Goal: Information Seeking & Learning: Find specific fact

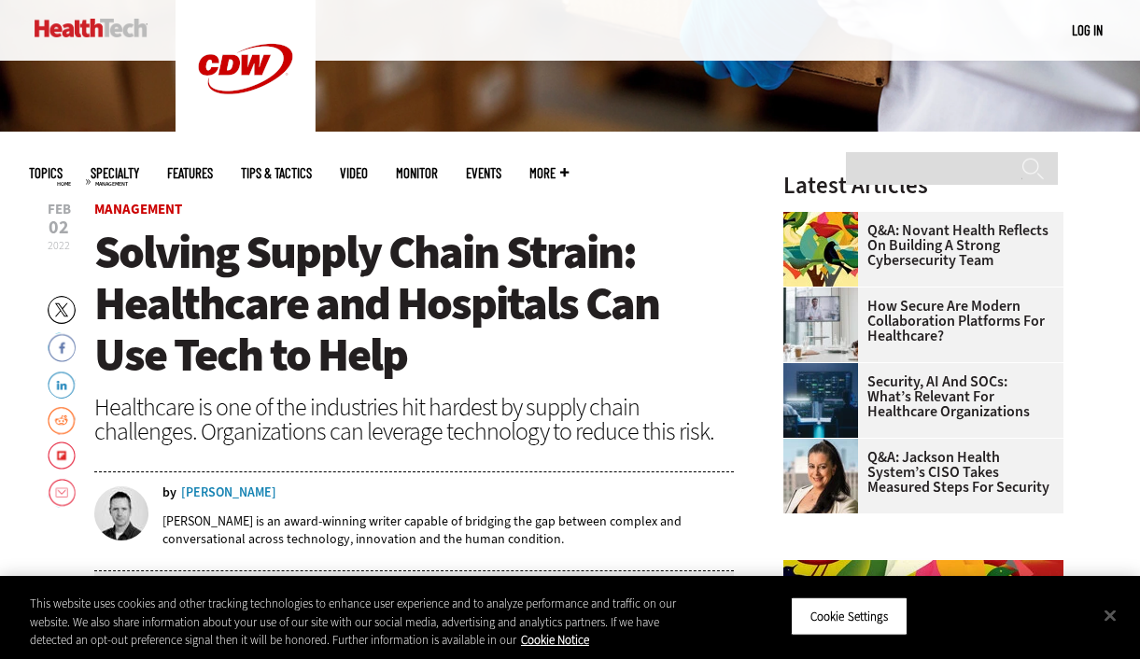
scroll to position [535, 0]
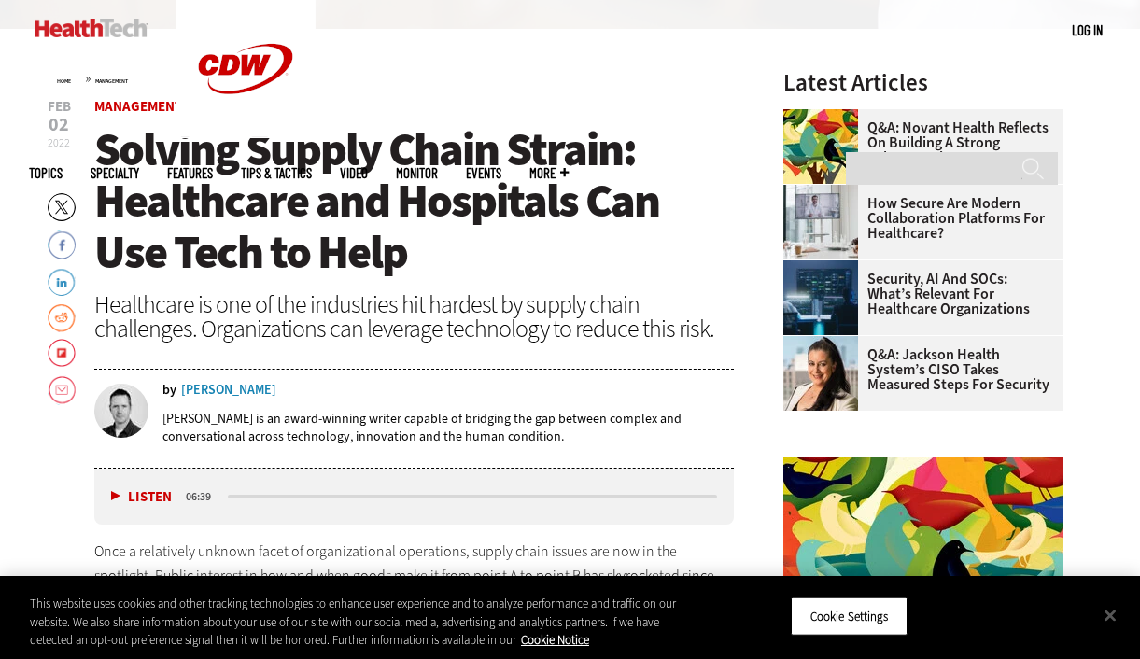
click at [211, 388] on div "Doug Bonderud" at bounding box center [228, 390] width 95 height 13
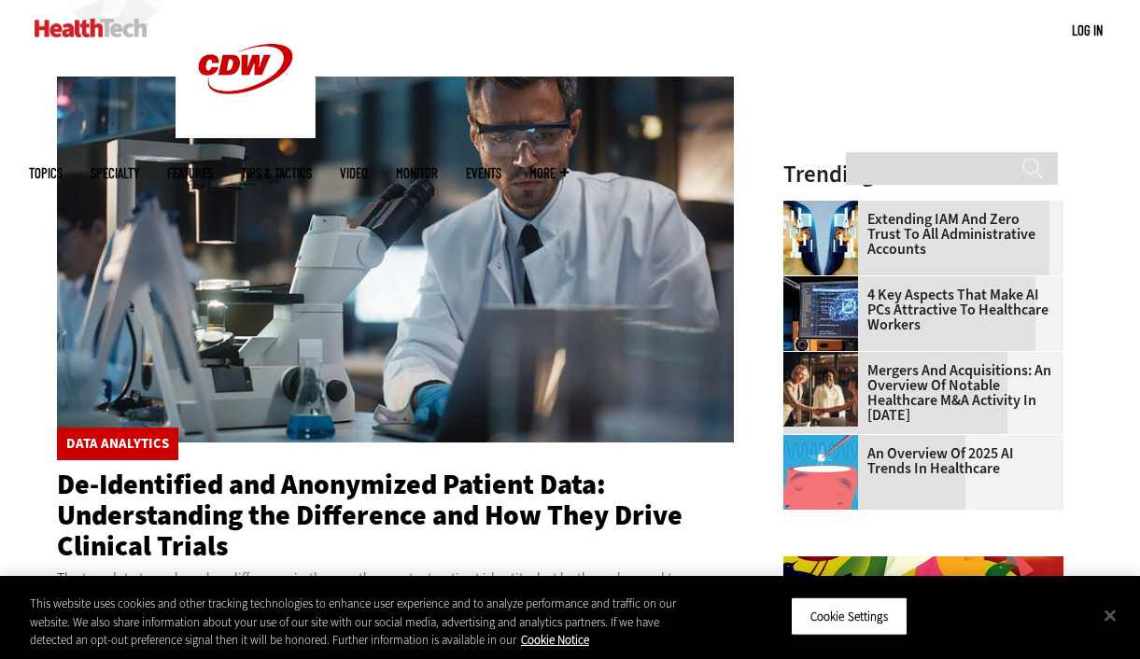
scroll to position [670, 0]
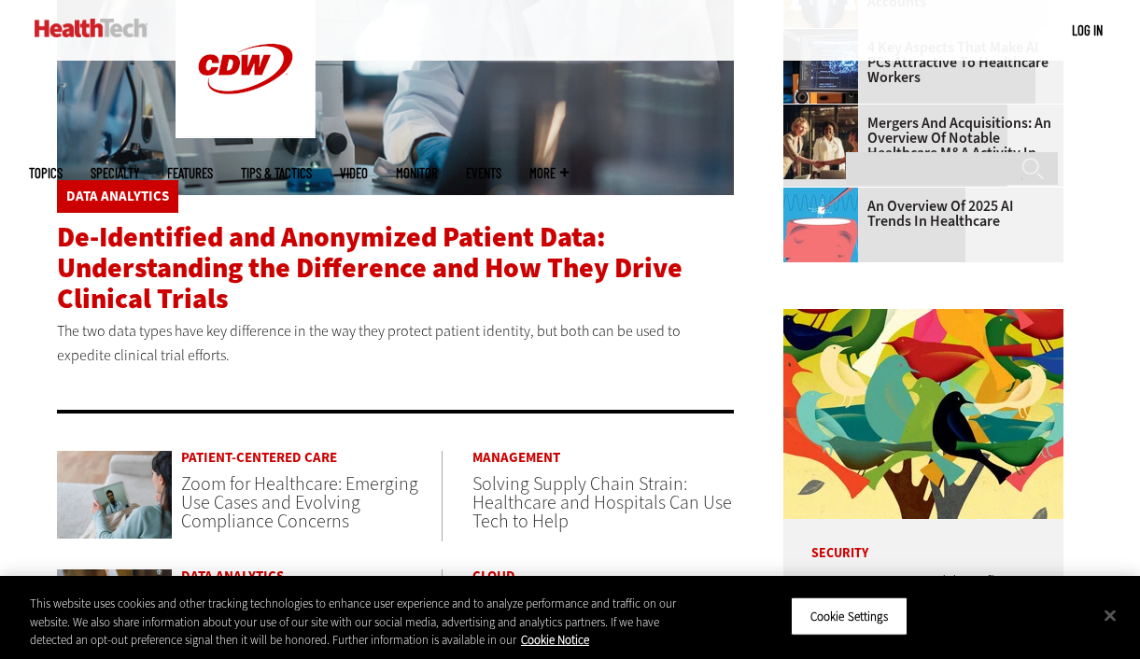
click at [161, 281] on span "De-Identified and Anonymized Patient Data: Understanding the Difference and How…" at bounding box center [369, 267] width 625 height 99
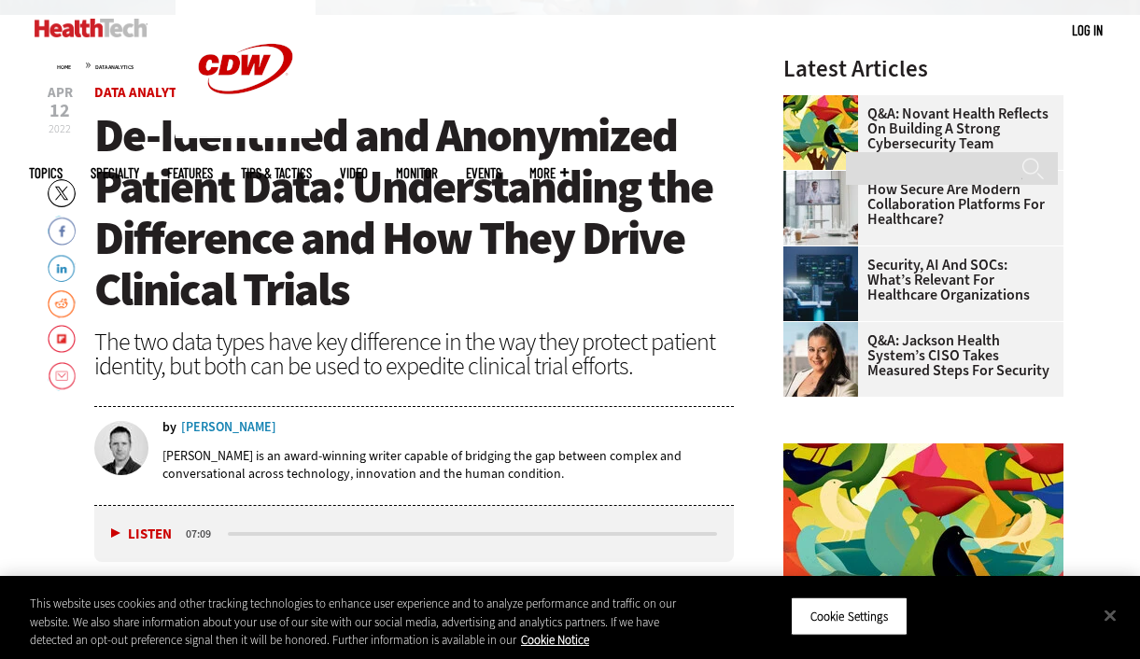
scroll to position [558, 0]
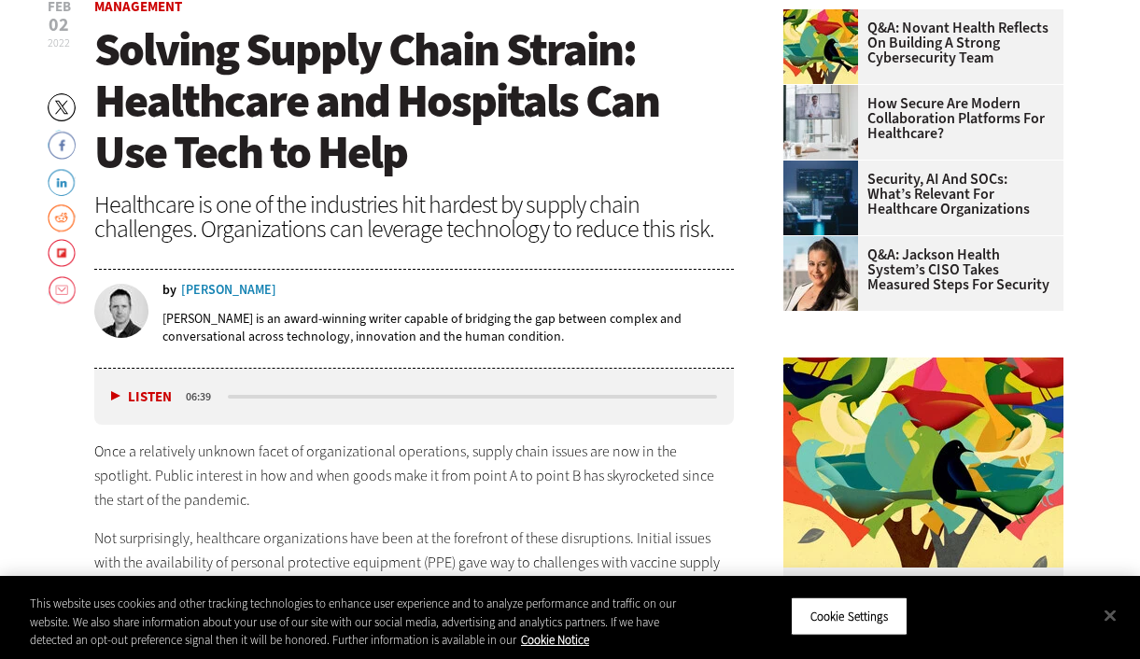
scroll to position [704, 0]
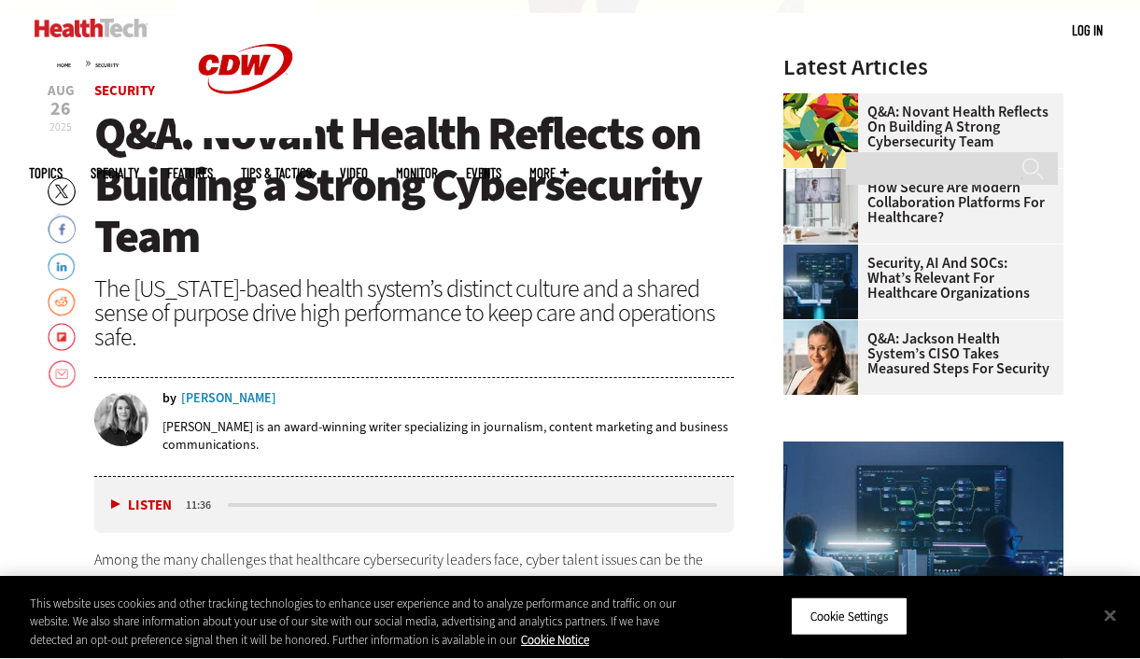
scroll to position [552, 0]
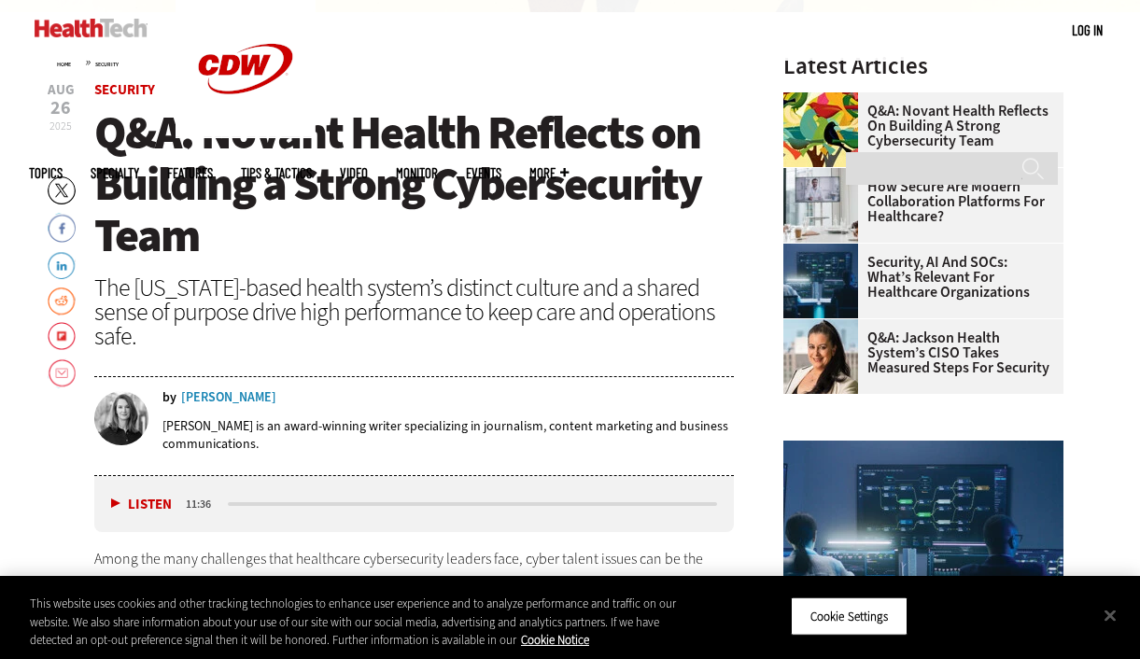
click at [197, 392] on div "[PERSON_NAME]" at bounding box center [228, 397] width 95 height 13
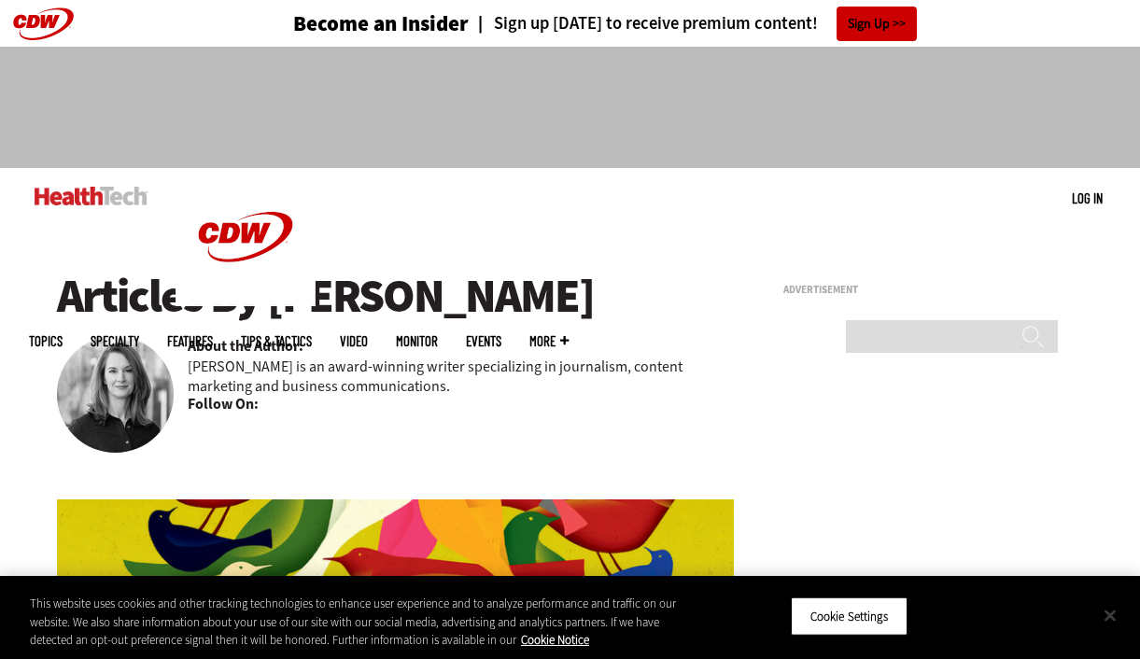
click at [1113, 612] on button "Close" at bounding box center [1109, 615] width 41 height 41
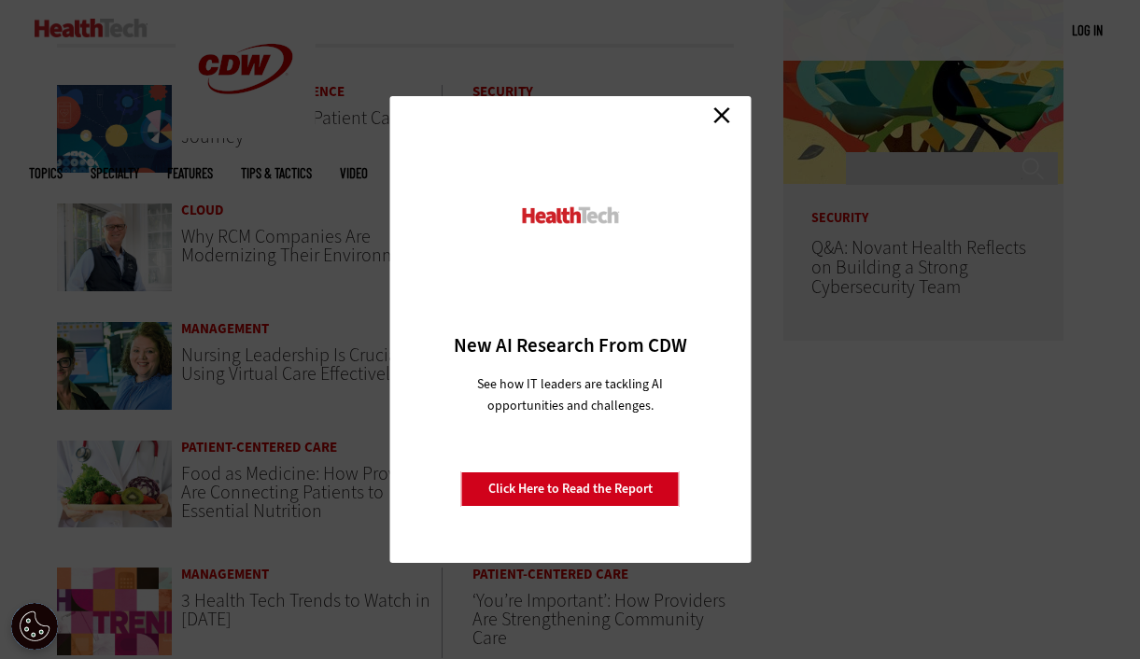
scroll to position [939, 0]
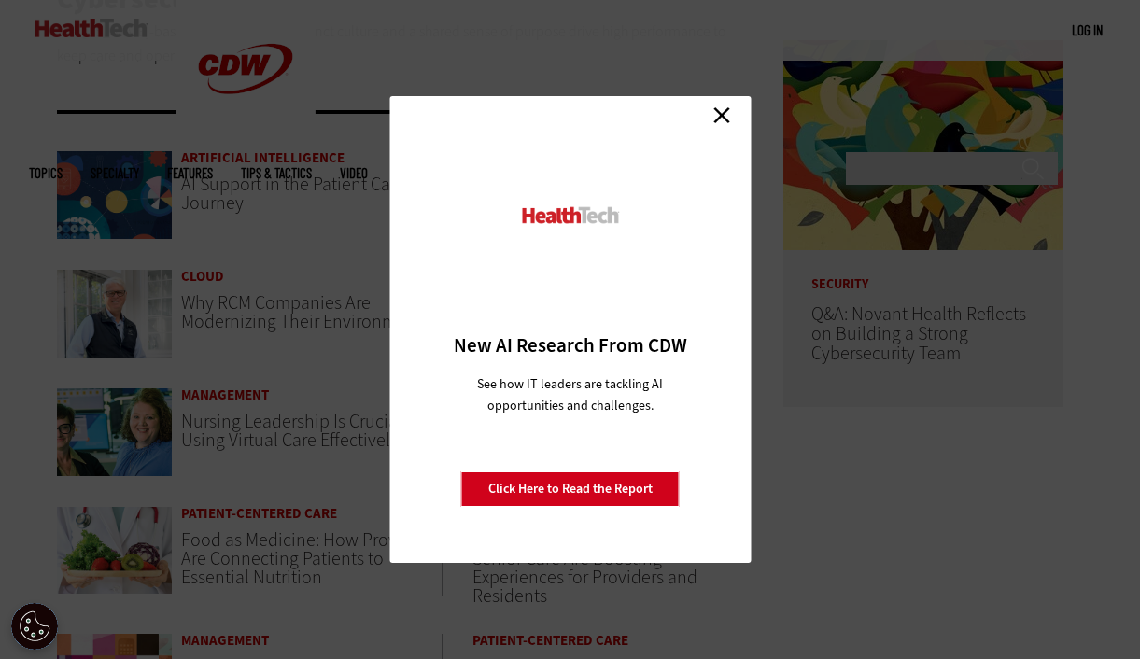
click at [735, 117] on link "Close" at bounding box center [721, 115] width 28 height 28
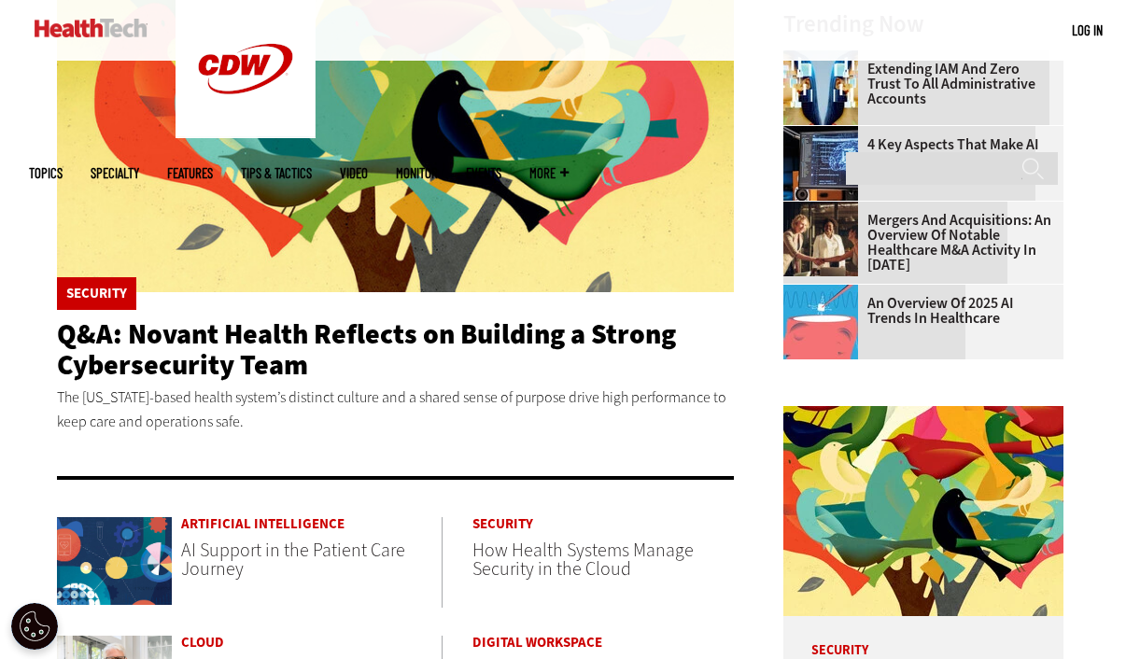
scroll to position [0, 0]
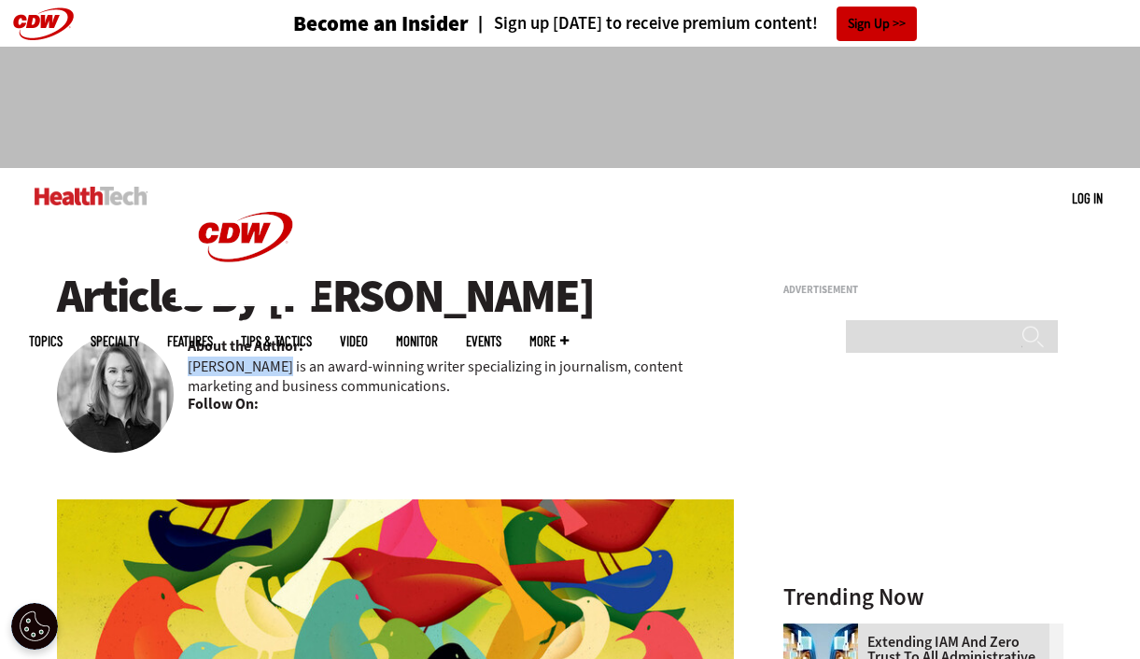
drag, startPoint x: 282, startPoint y: 368, endPoint x: 189, endPoint y: 367, distance: 92.4
click at [189, 367] on p "[PERSON_NAME] is an award-winning writer specializing in journalism, content ma…" at bounding box center [461, 376] width 547 height 39
copy p "[PERSON_NAME]"
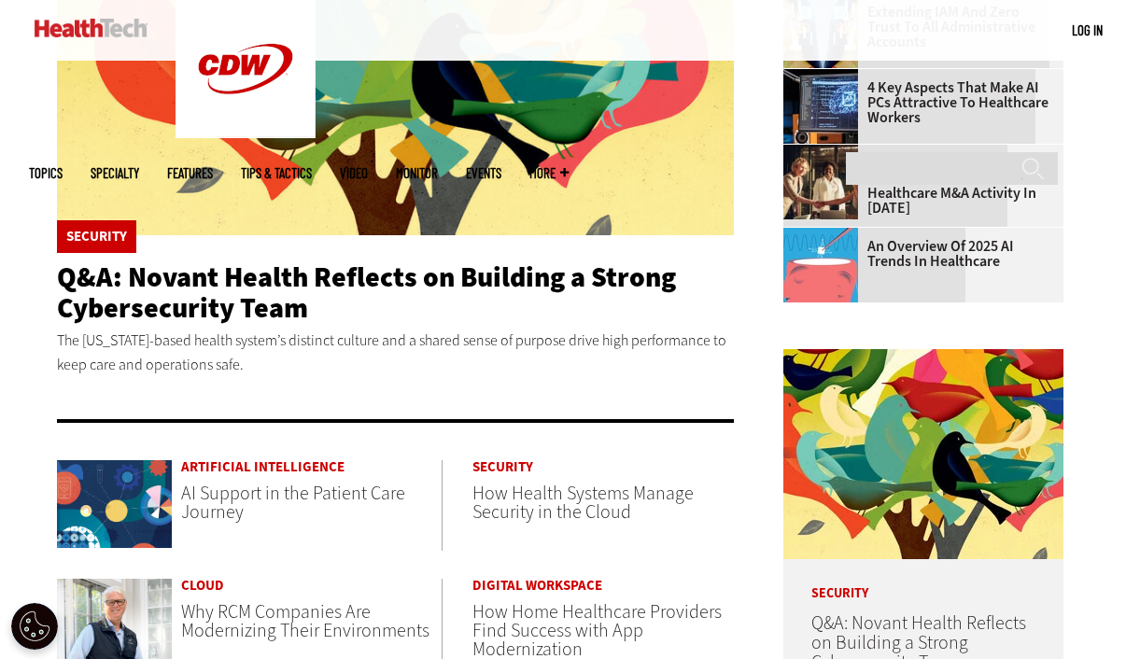
scroll to position [627, 0]
